Goal: Find specific page/section: Find specific page/section

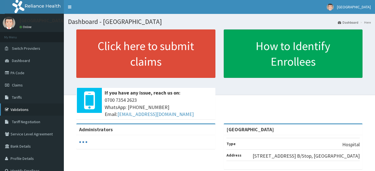
click at [17, 105] on link "Validations" at bounding box center [32, 109] width 64 height 12
click at [16, 109] on link "Validations" at bounding box center [32, 109] width 64 height 12
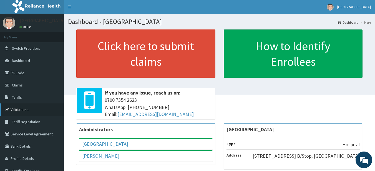
click at [18, 109] on link "Validations" at bounding box center [32, 109] width 64 height 12
